Goal: Navigation & Orientation: Find specific page/section

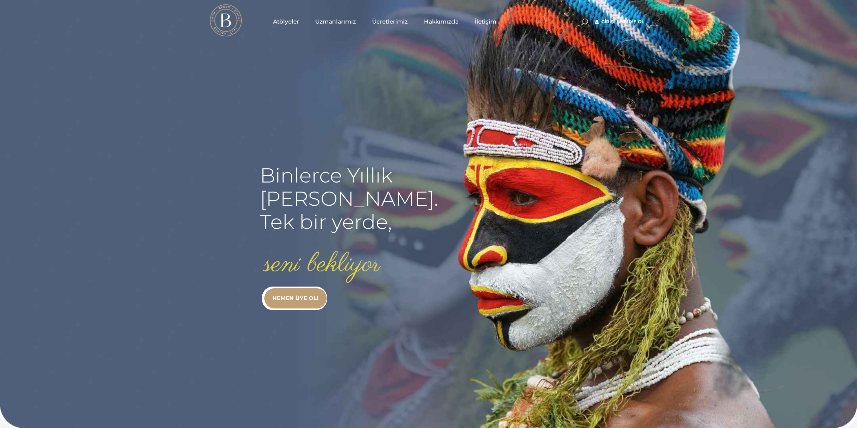
click at [294, 20] on span "Atölyeler" at bounding box center [286, 22] width 26 height 8
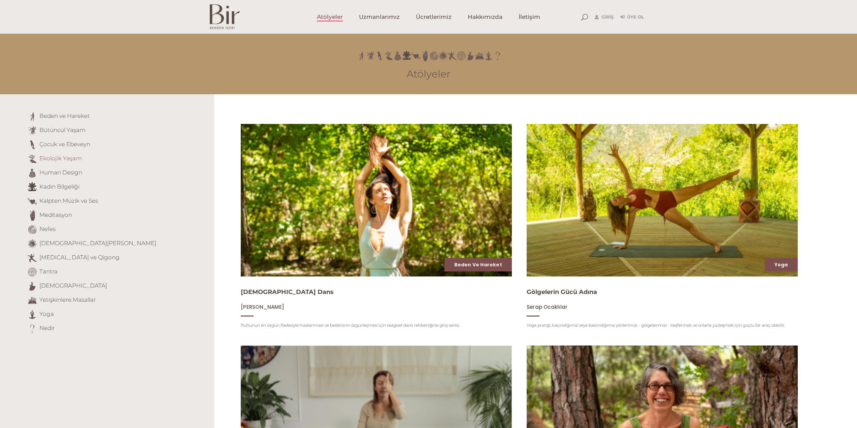
click at [57, 155] on link "Ekolojik Yaşam" at bounding box center [60, 158] width 42 height 7
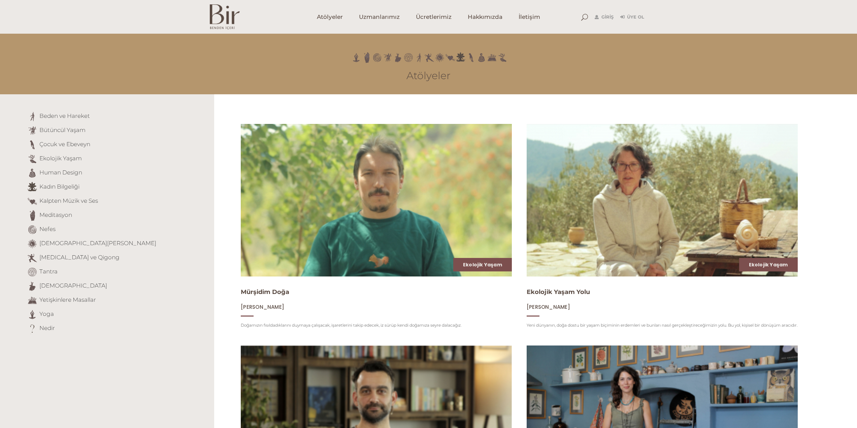
drag, startPoint x: 823, startPoint y: 237, endPoint x: 789, endPoint y: 87, distance: 153.9
click at [210, 8] on img at bounding box center [225, 16] width 30 height 25
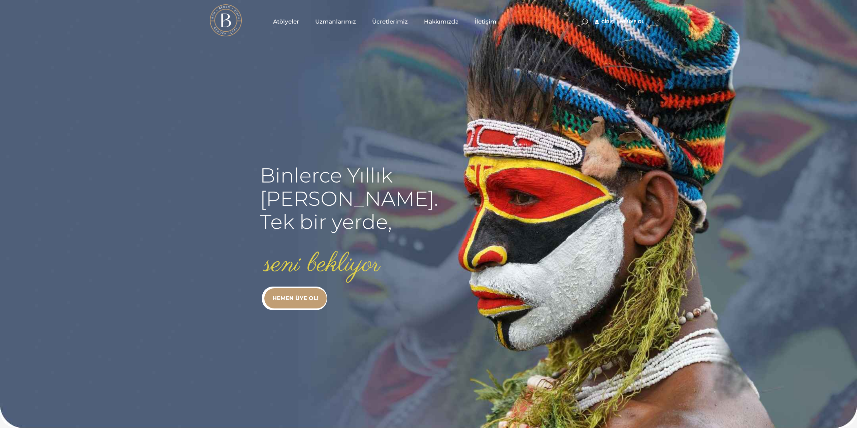
click at [451, 22] on span "Hakkımızda" at bounding box center [441, 22] width 35 height 8
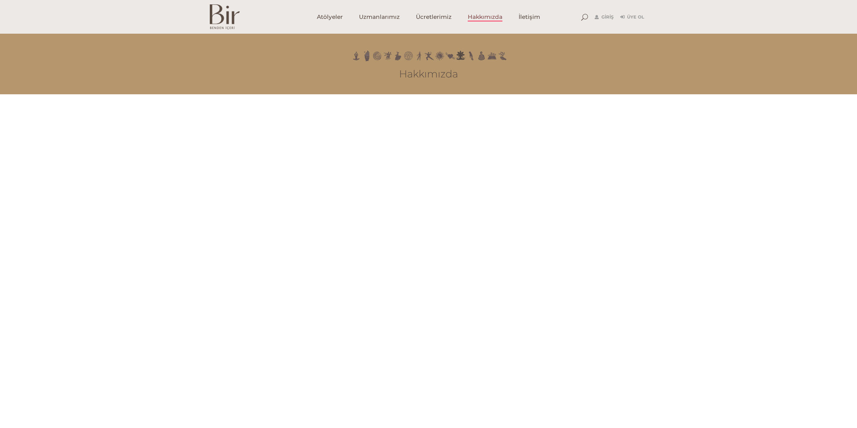
drag, startPoint x: 705, startPoint y: 325, endPoint x: 659, endPoint y: 57, distance: 271.5
click at [418, 17] on span "Ücretlerimiz" at bounding box center [434, 17] width 36 height 8
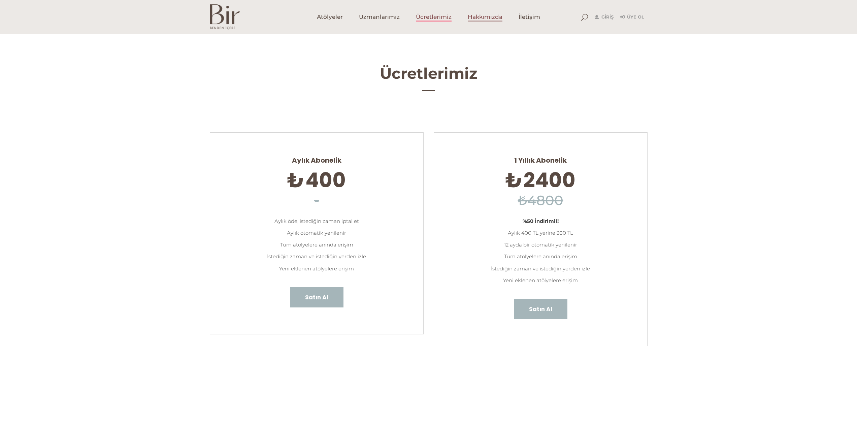
click at [485, 20] on span "Hakkımızda" at bounding box center [485, 17] width 35 height 8
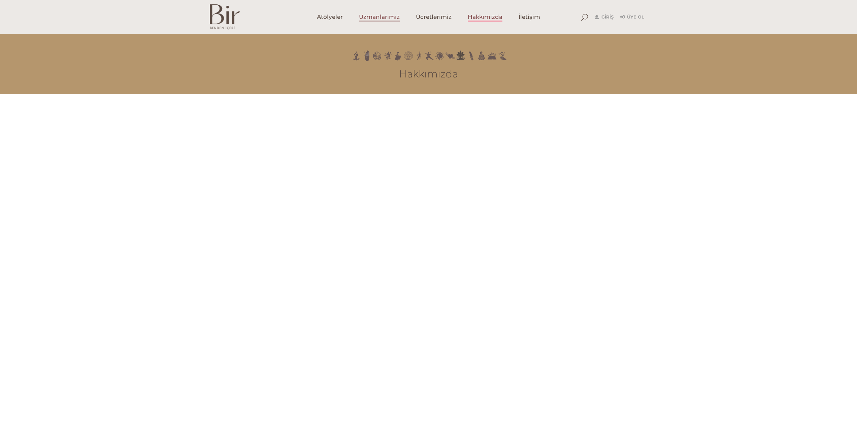
click at [373, 13] on span "Uzmanlarımız" at bounding box center [379, 17] width 41 height 8
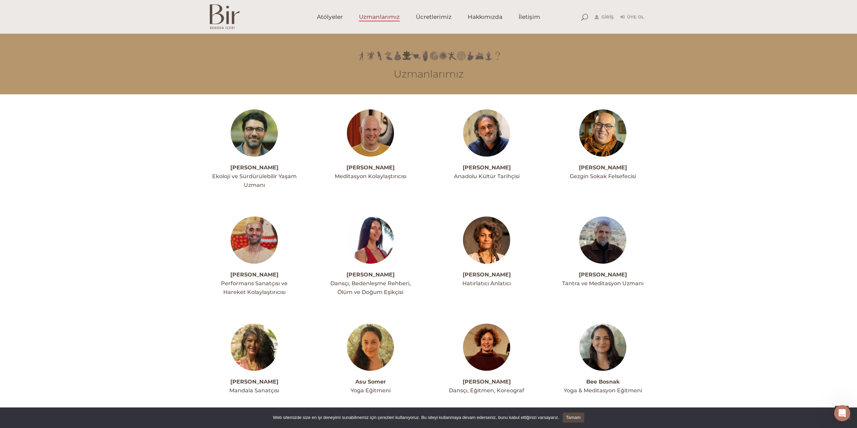
scroll to position [1606, 0]
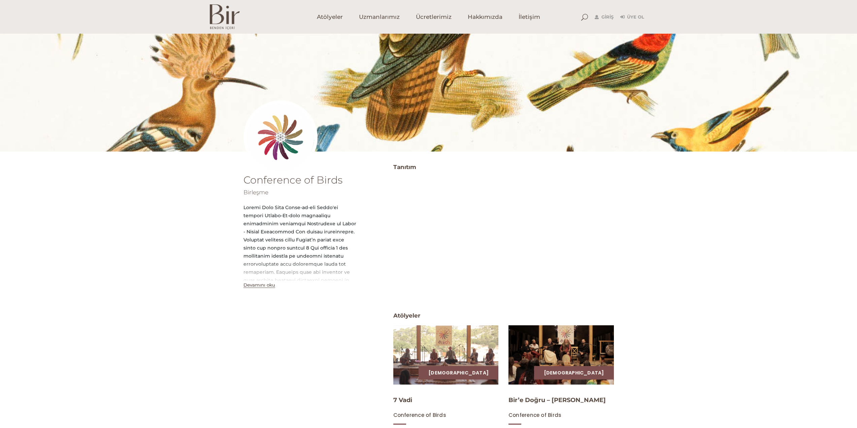
click at [262, 284] on button "Devamını oku" at bounding box center [260, 285] width 32 height 6
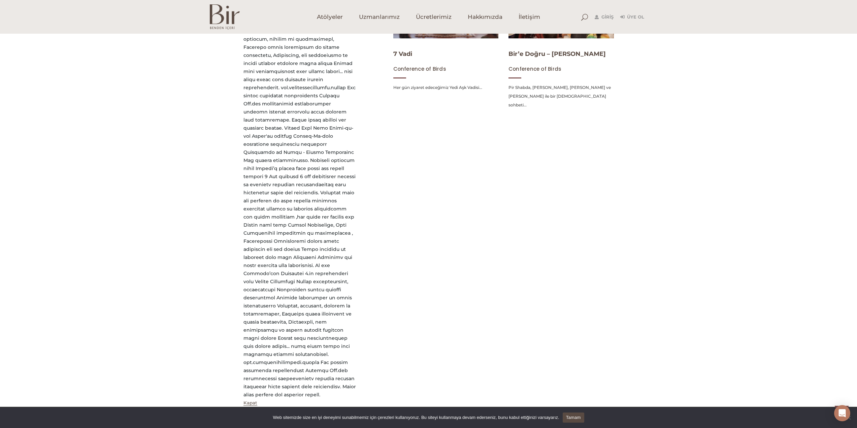
scroll to position [349, 0]
